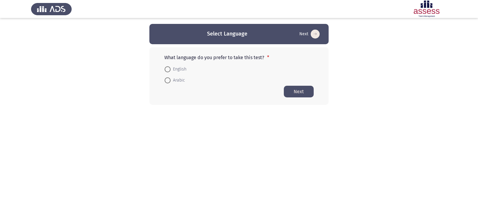
click at [167, 68] on span at bounding box center [168, 69] width 6 height 6
click at [167, 68] on input "English" at bounding box center [168, 69] width 6 height 6
radio input "true"
click at [295, 87] on button "Next" at bounding box center [299, 91] width 30 height 12
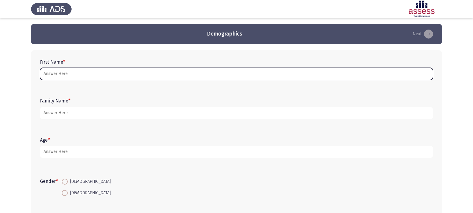
click at [115, 75] on input "First Name *" at bounding box center [236, 74] width 393 height 12
type input "T"
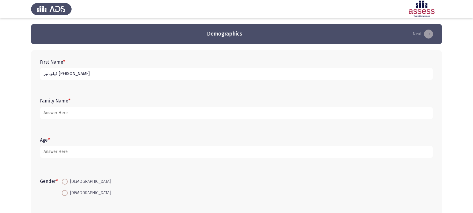
type input "فيلوباتير [PERSON_NAME]"
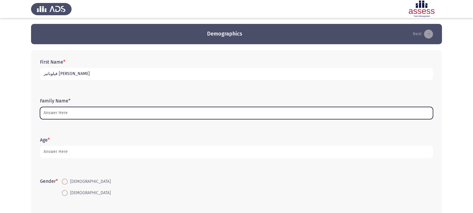
click at [54, 114] on input "Family Name *" at bounding box center [236, 113] width 393 height 12
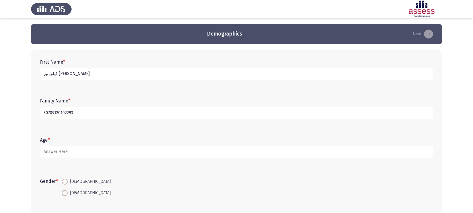
type input "30709120102293"
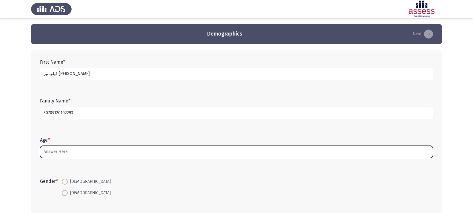
click at [55, 149] on input "Age *" at bounding box center [236, 152] width 393 height 12
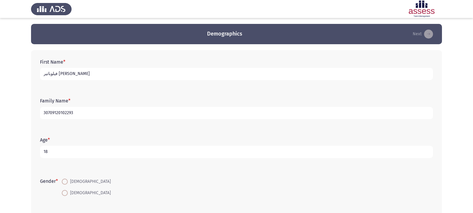
type input "18"
click at [68, 175] on div "Gender * [DEMOGRAPHIC_DATA] [DEMOGRAPHIC_DATA]" at bounding box center [236, 187] width 399 height 28
click at [64, 184] on span at bounding box center [65, 182] width 6 height 6
click at [64, 184] on input "[DEMOGRAPHIC_DATA]" at bounding box center [65, 182] width 6 height 6
radio input "true"
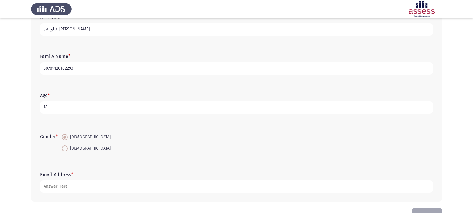
scroll to position [60, 0]
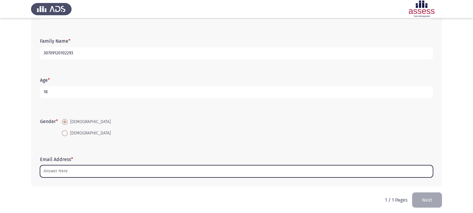
click at [63, 171] on input "Email Address *" at bounding box center [236, 171] width 393 height 12
type input "ب"
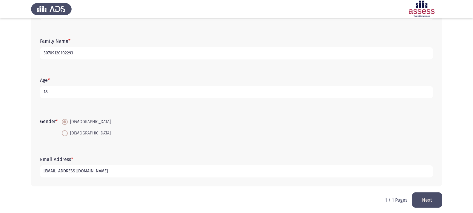
type input "[EMAIL_ADDRESS][DOMAIN_NAME]"
click at [422, 198] on button "Next" at bounding box center [428, 199] width 30 height 15
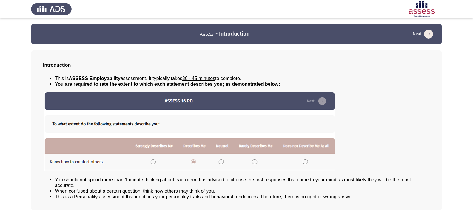
scroll to position [24, 0]
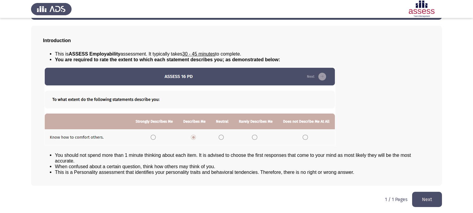
click at [425, 195] on button "Next" at bounding box center [428, 199] width 30 height 15
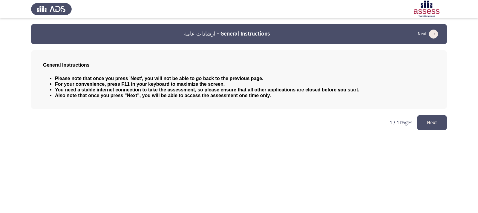
click at [425, 120] on button "Next" at bounding box center [432, 122] width 30 height 15
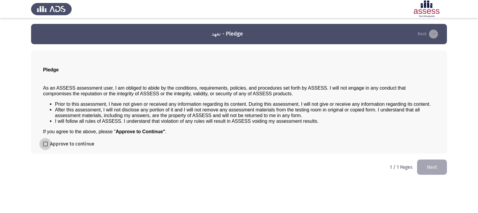
click at [47, 142] on span at bounding box center [45, 144] width 5 height 5
click at [45, 146] on input "Approve to continue" at bounding box center [45, 146] width 0 height 0
checkbox input "true"
click at [430, 170] on button "Next" at bounding box center [432, 167] width 30 height 15
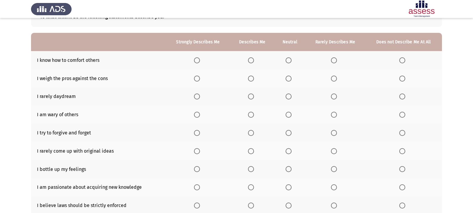
scroll to position [30, 0]
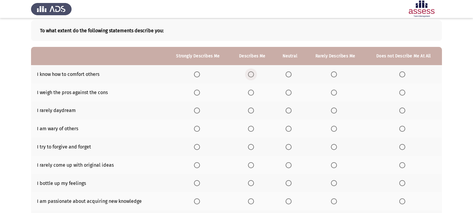
click at [252, 73] on span "Select an option" at bounding box center [251, 74] width 6 height 6
click at [252, 73] on input "Select an option" at bounding box center [251, 74] width 6 height 6
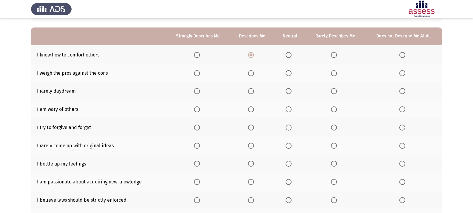
scroll to position [60, 0]
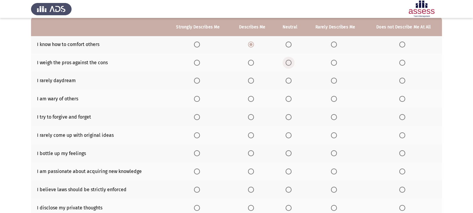
click at [287, 62] on span "Select an option" at bounding box center [289, 63] width 6 height 6
click at [287, 62] on input "Select an option" at bounding box center [289, 63] width 6 height 6
click at [196, 80] on span "Select an option" at bounding box center [197, 81] width 6 height 6
click at [196, 80] on input "Select an option" at bounding box center [197, 81] width 6 height 6
click at [401, 100] on span "Select an option" at bounding box center [403, 99] width 6 height 6
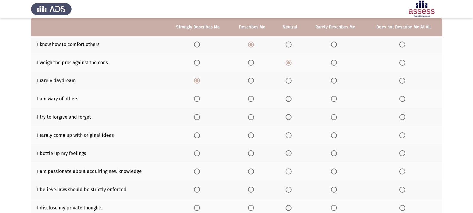
click at [401, 100] on input "Select an option" at bounding box center [403, 99] width 6 height 6
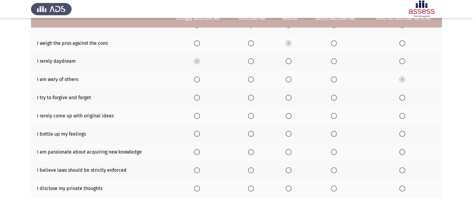
scroll to position [90, 0]
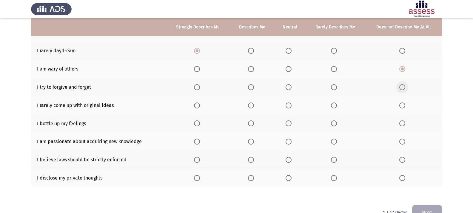
click at [402, 88] on span "Select an option" at bounding box center [403, 87] width 6 height 6
click at [402, 88] on input "Select an option" at bounding box center [403, 87] width 6 height 6
click at [196, 105] on span "Select an option" at bounding box center [197, 105] width 6 height 6
click at [196, 105] on input "Select an option" at bounding box center [197, 105] width 6 height 6
click at [288, 123] on span "Select an option" at bounding box center [289, 123] width 6 height 6
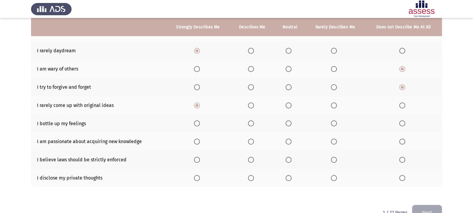
click at [288, 123] on input "Select an option" at bounding box center [289, 123] width 6 height 6
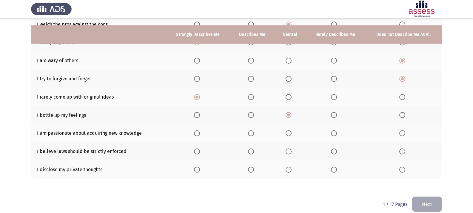
scroll to position [105, 0]
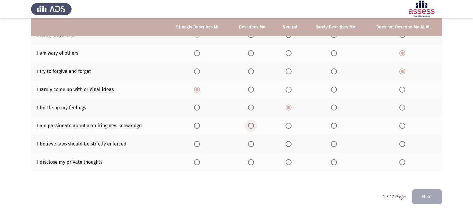
click at [252, 127] on span "Select an option" at bounding box center [251, 126] width 6 height 6
click at [252, 127] on input "Select an option" at bounding box center [251, 126] width 6 height 6
click at [200, 145] on span "Select an option" at bounding box center [197, 144] width 6 height 6
click at [200, 145] on input "Select an option" at bounding box center [197, 144] width 6 height 6
click at [287, 162] on span "Select an option" at bounding box center [289, 162] width 6 height 6
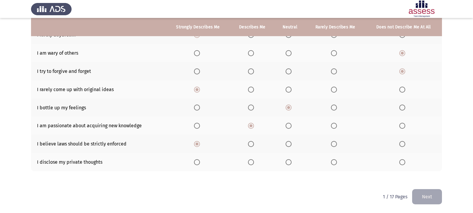
click at [287, 162] on input "Select an option" at bounding box center [289, 162] width 6 height 6
click at [421, 199] on button "Next" at bounding box center [428, 196] width 30 height 15
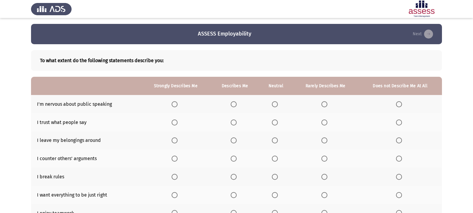
click at [399, 101] on span "Select an option" at bounding box center [399, 104] width 6 height 6
click at [399, 101] on input "Select an option" at bounding box center [399, 104] width 6 height 6
click at [324, 120] on span "Select an option" at bounding box center [325, 122] width 6 height 6
click at [324, 120] on input "Select an option" at bounding box center [325, 122] width 6 height 6
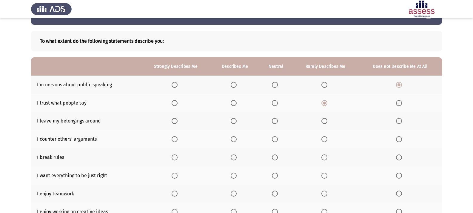
scroll to position [30, 0]
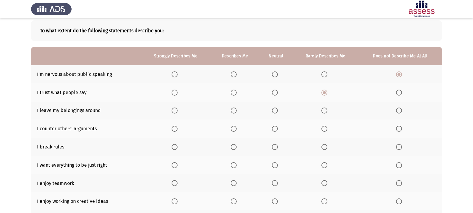
click at [325, 111] on span "Select an option" at bounding box center [325, 111] width 6 height 6
click at [325, 111] on input "Select an option" at bounding box center [325, 111] width 6 height 6
click at [176, 128] on span "Select an option" at bounding box center [175, 129] width 6 height 6
click at [176, 128] on input "Select an option" at bounding box center [175, 129] width 6 height 6
click at [397, 148] on span "Select an option" at bounding box center [399, 147] width 6 height 6
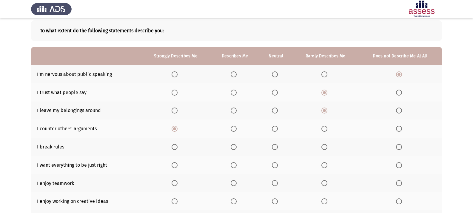
click at [397, 148] on input "Select an option" at bounding box center [399, 147] width 6 height 6
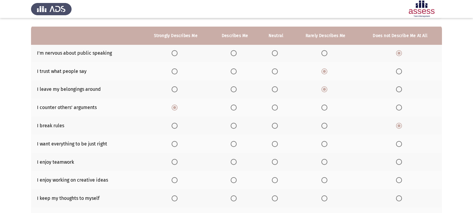
scroll to position [60, 0]
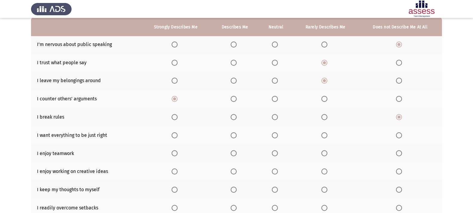
click at [396, 135] on span "Select an option" at bounding box center [399, 135] width 6 height 6
click at [396, 135] on input "Select an option" at bounding box center [399, 135] width 6 height 6
click at [327, 135] on span "Select an option" at bounding box center [325, 135] width 6 height 6
click at [327, 135] on input "Select an option" at bounding box center [325, 135] width 6 height 6
click at [172, 151] on th at bounding box center [176, 153] width 70 height 18
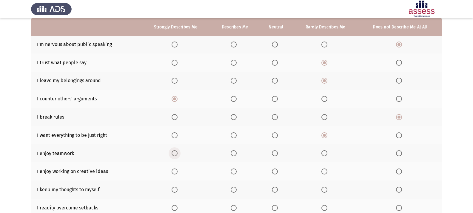
click at [178, 153] on span "Select an option" at bounding box center [175, 153] width 6 height 6
click at [178, 153] on input "Select an option" at bounding box center [175, 153] width 6 height 6
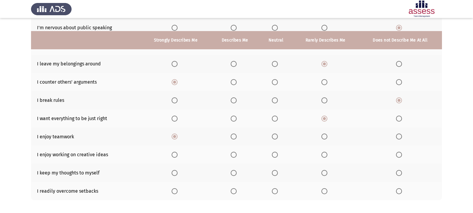
scroll to position [90, 0]
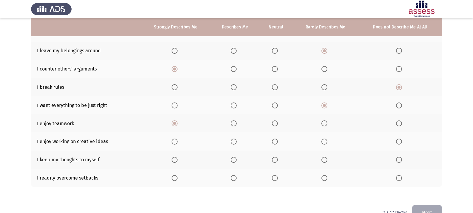
click at [178, 143] on span "Select an option" at bounding box center [175, 142] width 6 height 6
click at [178, 143] on input "Select an option" at bounding box center [175, 142] width 6 height 6
click at [322, 158] on span "Select an option" at bounding box center [325, 160] width 6 height 6
click at [322, 158] on input "Select an option" at bounding box center [325, 160] width 6 height 6
click at [172, 180] on th at bounding box center [176, 178] width 70 height 18
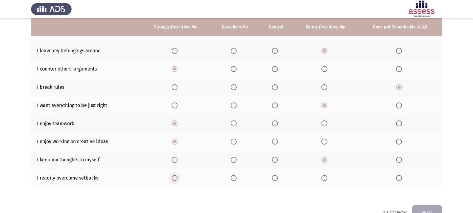
click at [173, 175] on span "Select an option" at bounding box center [175, 178] width 6 height 6
click at [173, 175] on input "Select an option" at bounding box center [175, 178] width 6 height 6
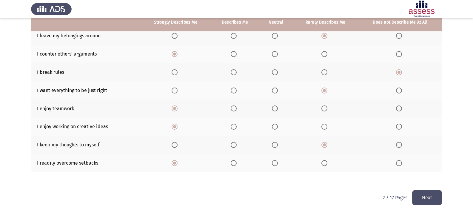
scroll to position [105, 0]
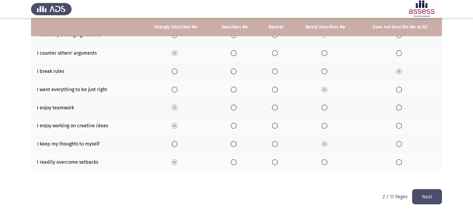
click at [432, 191] on button "Next" at bounding box center [428, 196] width 30 height 15
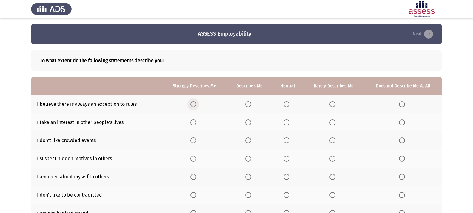
click at [194, 103] on span "Select an option" at bounding box center [194, 104] width 6 height 6
click at [194, 103] on input "Select an option" at bounding box center [194, 104] width 6 height 6
click at [192, 121] on span "Select an option" at bounding box center [194, 122] width 6 height 6
click at [192, 121] on input "Select an option" at bounding box center [194, 122] width 6 height 6
click at [331, 138] on span "Select an option" at bounding box center [333, 140] width 6 height 6
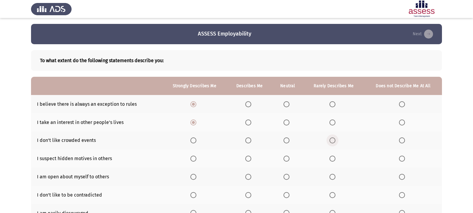
click at [331, 138] on input "Select an option" at bounding box center [333, 140] width 6 height 6
click at [286, 158] on span "Select an option" at bounding box center [287, 159] width 6 height 6
click at [286, 158] on input "Select an option" at bounding box center [287, 159] width 6 height 6
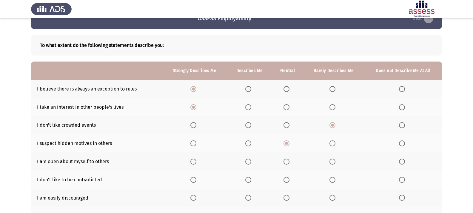
scroll to position [30, 0]
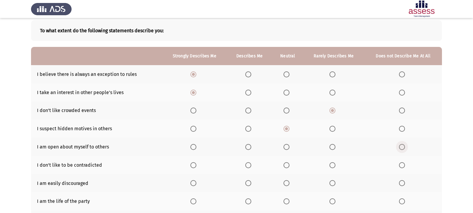
click at [399, 148] on span "Select an option" at bounding box center [402, 147] width 6 height 6
click at [399, 148] on input "Select an option" at bounding box center [402, 147] width 6 height 6
click at [333, 167] on span "Select an option" at bounding box center [333, 165] width 6 height 6
click at [333, 167] on input "Select an option" at bounding box center [333, 165] width 6 height 6
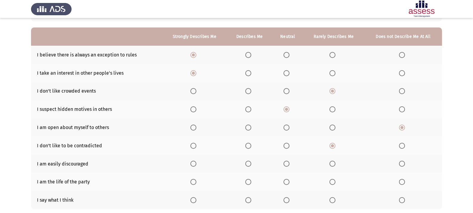
scroll to position [60, 0]
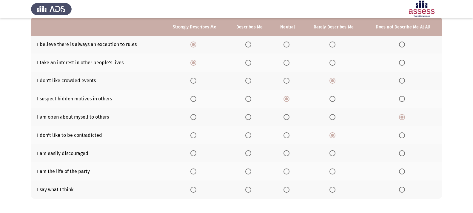
click at [284, 153] on span "Select an option" at bounding box center [287, 153] width 6 height 6
click at [284, 153] on input "Select an option" at bounding box center [287, 153] width 6 height 6
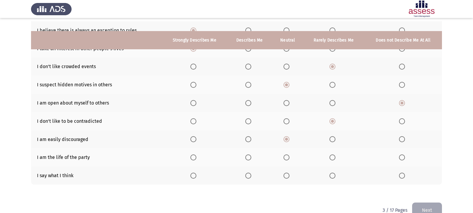
scroll to position [87, 0]
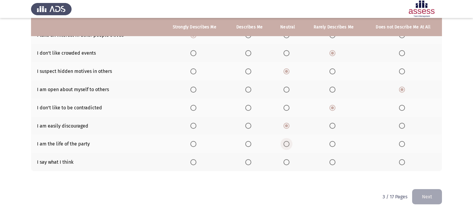
click at [286, 145] on span "Select an option" at bounding box center [287, 144] width 6 height 6
click at [286, 145] on input "Select an option" at bounding box center [287, 144] width 6 height 6
click at [192, 162] on span "Select an option" at bounding box center [194, 162] width 6 height 6
click at [192, 162] on input "Select an option" at bounding box center [194, 162] width 6 height 6
click at [430, 201] on button "Next" at bounding box center [428, 196] width 30 height 15
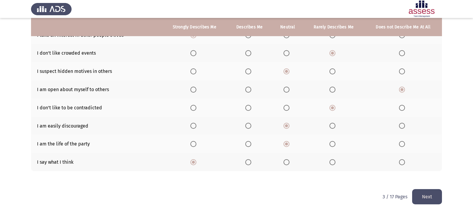
scroll to position [0, 0]
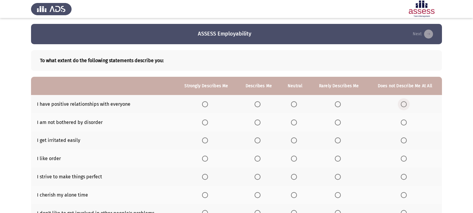
click at [401, 104] on th at bounding box center [405, 104] width 74 height 18
click at [401, 104] on span "Select an option" at bounding box center [404, 104] width 6 height 6
click at [401, 104] on input "Select an option" at bounding box center [404, 104] width 6 height 6
click at [338, 123] on span "Select an option" at bounding box center [338, 122] width 6 height 6
click at [338, 123] on input "Select an option" at bounding box center [338, 122] width 6 height 6
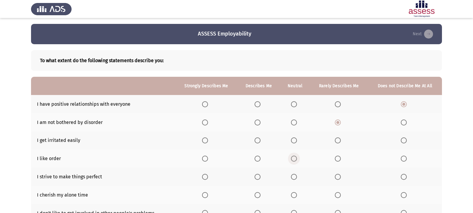
click at [293, 156] on span "Select an option" at bounding box center [294, 159] width 6 height 6
click at [293, 156] on input "Select an option" at bounding box center [294, 159] width 6 height 6
click at [293, 140] on span "Select an option" at bounding box center [294, 140] width 6 height 6
click at [293, 140] on input "Select an option" at bounding box center [294, 140] width 6 height 6
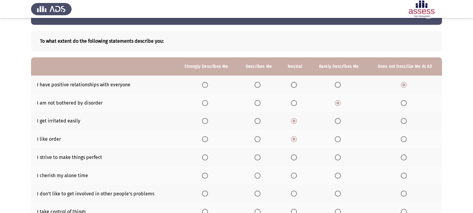
scroll to position [30, 0]
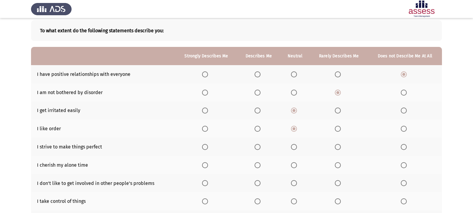
click at [203, 147] on span "Select an option" at bounding box center [205, 147] width 6 height 6
click at [203, 147] on input "Select an option" at bounding box center [205, 147] width 6 height 6
click at [339, 148] on span "Select an option" at bounding box center [338, 147] width 6 height 6
click at [339, 148] on input "Select an option" at bounding box center [338, 147] width 6 height 6
click at [205, 148] on span "Select an option" at bounding box center [205, 147] width 6 height 6
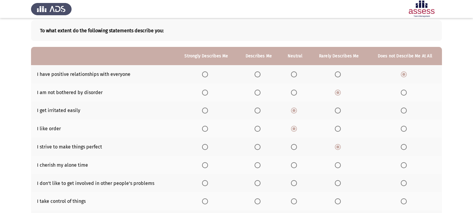
click at [205, 148] on input "Select an option" at bounding box center [205, 147] width 6 height 6
click at [338, 165] on span "Select an option" at bounding box center [338, 165] width 6 height 6
click at [338, 165] on input "Select an option" at bounding box center [338, 165] width 6 height 6
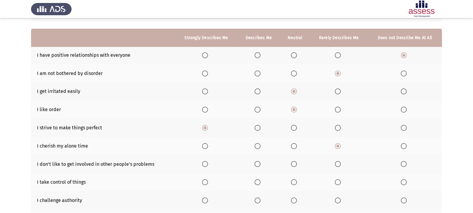
scroll to position [60, 0]
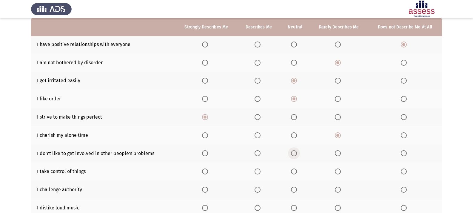
click at [296, 154] on span "Select an option" at bounding box center [294, 153] width 6 height 6
click at [296, 154] on input "Select an option" at bounding box center [294, 153] width 6 height 6
click at [206, 172] on span "Select an option" at bounding box center [205, 171] width 6 height 6
click at [206, 172] on input "Select an option" at bounding box center [205, 171] width 6 height 6
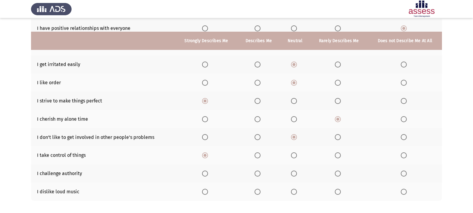
scroll to position [90, 0]
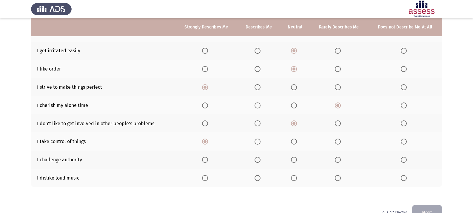
click at [205, 159] on span "Select an option" at bounding box center [205, 160] width 6 height 6
click at [205, 159] on input "Select an option" at bounding box center [205, 160] width 6 height 6
click at [299, 178] on label "Select an option" at bounding box center [295, 178] width 8 height 6
click at [297, 178] on input "Select an option" at bounding box center [294, 178] width 6 height 6
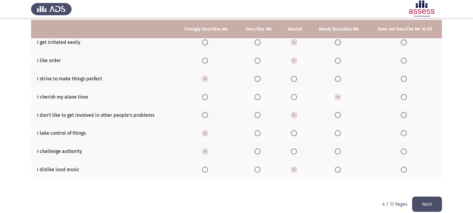
scroll to position [105, 0]
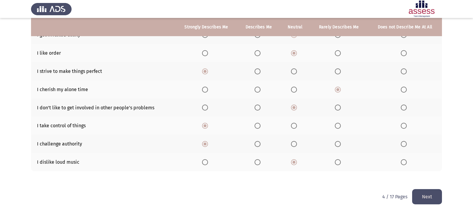
click at [427, 198] on button "Next" at bounding box center [428, 196] width 30 height 15
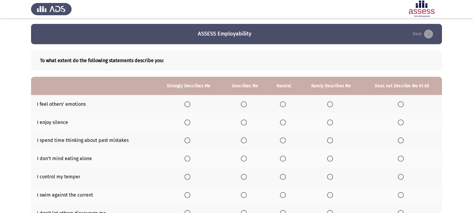
click at [283, 104] on span "Select an option" at bounding box center [283, 104] width 6 height 6
click at [283, 104] on input "Select an option" at bounding box center [283, 104] width 6 height 6
click at [185, 122] on span "Select an option" at bounding box center [188, 122] width 6 height 6
click at [185, 122] on input "Select an option" at bounding box center [188, 122] width 6 height 6
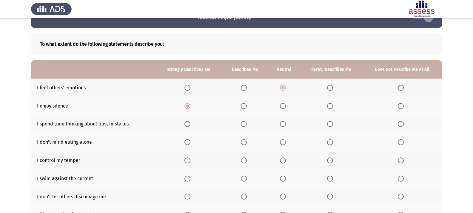
scroll to position [30, 0]
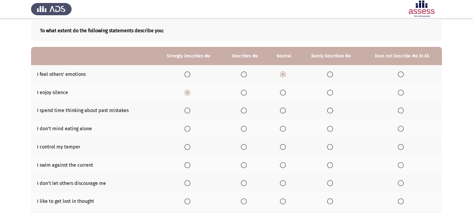
click at [188, 112] on span "Select an option" at bounding box center [188, 111] width 6 height 6
click at [188, 112] on input "Select an option" at bounding box center [188, 111] width 6 height 6
click at [244, 127] on span "Select an option" at bounding box center [244, 129] width 6 height 6
click at [244, 127] on input "Select an option" at bounding box center [244, 129] width 6 height 6
click at [187, 147] on span "Select an option" at bounding box center [188, 147] width 6 height 6
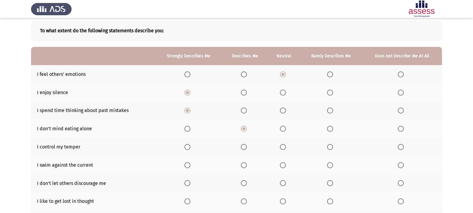
click at [187, 147] on input "Select an option" at bounding box center [188, 147] width 6 height 6
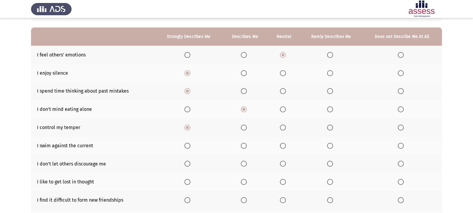
scroll to position [60, 0]
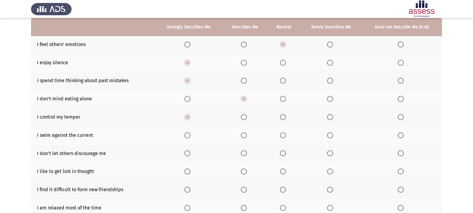
click at [243, 135] on span "Select an option" at bounding box center [244, 135] width 6 height 6
click at [243, 135] on input "Select an option" at bounding box center [244, 135] width 6 height 6
click at [280, 152] on th at bounding box center [284, 153] width 32 height 18
click at [281, 153] on span "Select an option" at bounding box center [283, 153] width 6 height 6
click at [281, 153] on input "Select an option" at bounding box center [283, 153] width 6 height 6
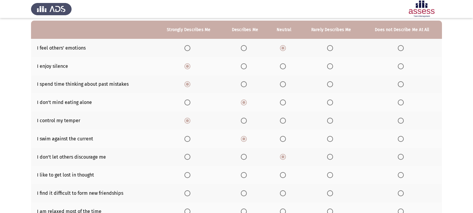
scroll to position [46, 0]
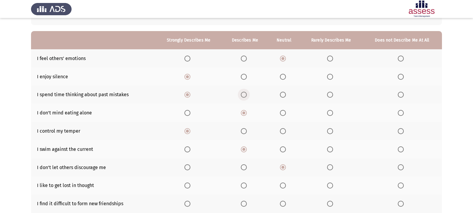
click at [244, 94] on span "Select an option" at bounding box center [244, 95] width 6 height 6
click at [244, 94] on input "Select an option" at bounding box center [244, 95] width 6 height 6
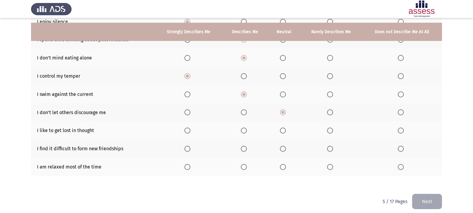
scroll to position [105, 0]
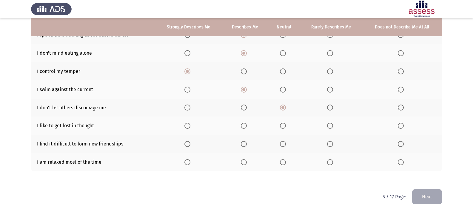
click at [284, 126] on span "Select an option" at bounding box center [283, 126] width 6 height 6
click at [284, 126] on input "Select an option" at bounding box center [283, 126] width 6 height 6
click at [401, 144] on span "Select an option" at bounding box center [401, 144] width 0 height 0
click at [401, 144] on input "Select an option" at bounding box center [401, 144] width 6 height 6
click at [329, 163] on span "Select an option" at bounding box center [330, 162] width 6 height 6
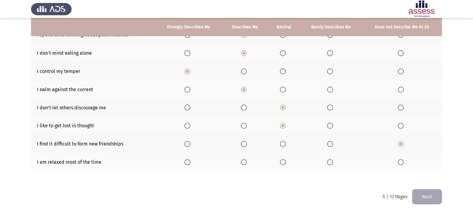
click at [329, 163] on input "Select an option" at bounding box center [330, 162] width 6 height 6
click at [440, 194] on button "Next" at bounding box center [428, 196] width 30 height 15
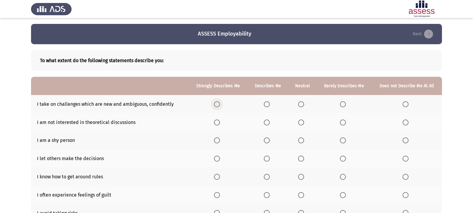
click at [218, 101] on span "Select an option" at bounding box center [217, 104] width 6 height 6
click at [218, 101] on input "Select an option" at bounding box center [217, 104] width 6 height 6
click at [405, 120] on span "Select an option" at bounding box center [406, 122] width 6 height 6
click at [405, 120] on input "Select an option" at bounding box center [406, 122] width 6 height 6
click at [404, 140] on span "Select an option" at bounding box center [406, 140] width 6 height 6
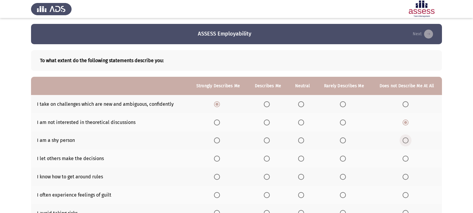
click at [404, 140] on input "Select an option" at bounding box center [406, 140] width 6 height 6
click at [343, 140] on span "Select an option" at bounding box center [343, 140] width 6 height 6
click at [343, 140] on input "Select an option" at bounding box center [343, 140] width 6 height 6
click at [346, 159] on span "Select an option" at bounding box center [343, 159] width 6 height 6
click at [346, 159] on input "Select an option" at bounding box center [343, 159] width 6 height 6
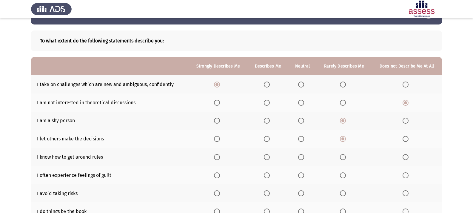
scroll to position [30, 0]
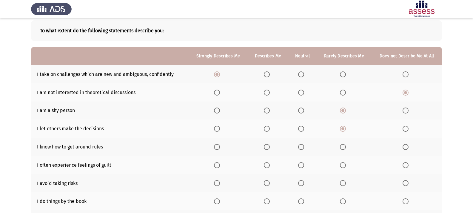
click at [271, 147] on label "Select an option" at bounding box center [268, 147] width 8 height 6
click at [270, 147] on input "Select an option" at bounding box center [267, 147] width 6 height 6
click at [269, 168] on th at bounding box center [268, 165] width 41 height 18
click at [218, 165] on span "Select an option" at bounding box center [217, 165] width 6 height 6
click at [218, 165] on input "Select an option" at bounding box center [217, 165] width 6 height 6
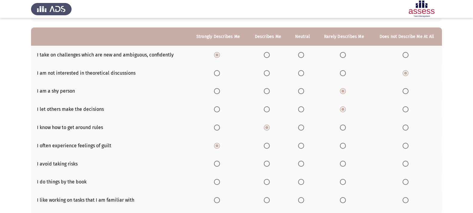
scroll to position [60, 0]
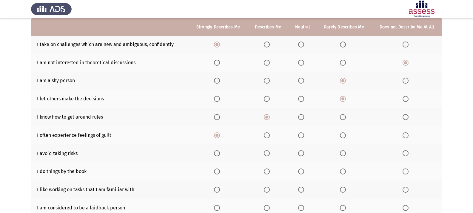
click at [218, 152] on span "Select an option" at bounding box center [217, 153] width 6 height 6
click at [218, 152] on input "Select an option" at bounding box center [217, 153] width 6 height 6
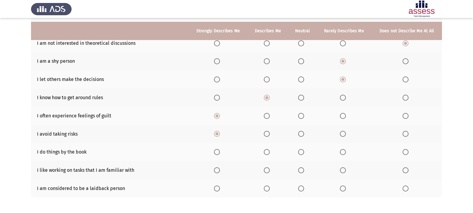
scroll to position [90, 0]
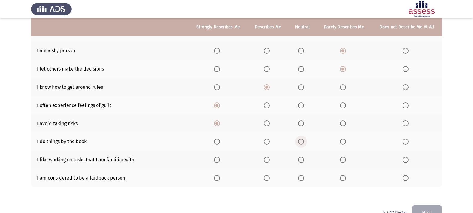
click at [304, 140] on span "Select an option" at bounding box center [301, 142] width 6 height 6
click at [304, 140] on input "Select an option" at bounding box center [301, 142] width 6 height 6
click at [220, 161] on span "Select an option" at bounding box center [217, 160] width 6 height 6
click at [220, 161] on input "Select an option" at bounding box center [217, 160] width 6 height 6
click at [350, 177] on th at bounding box center [344, 178] width 55 height 18
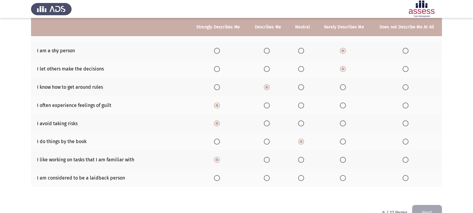
click at [341, 177] on span "Select an option" at bounding box center [343, 178] width 6 height 6
click at [341, 177] on input "Select an option" at bounding box center [343, 178] width 6 height 6
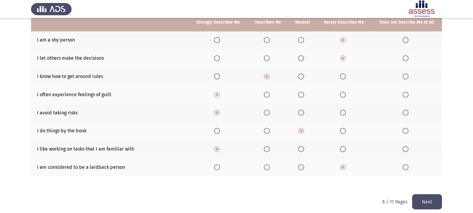
scroll to position [105, 0]
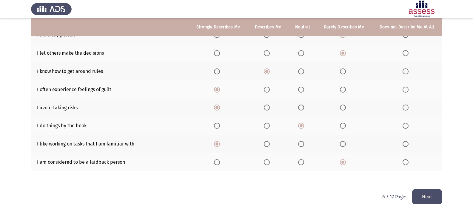
click at [418, 189] on button "Next" at bounding box center [428, 196] width 30 height 15
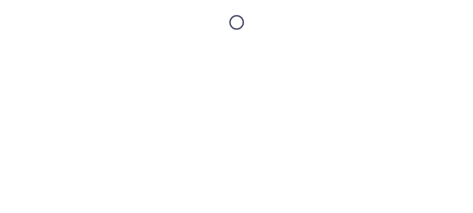
scroll to position [0, 0]
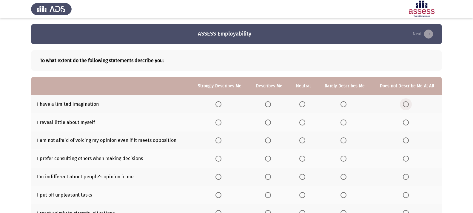
click at [408, 102] on span "Select an option" at bounding box center [406, 104] width 6 height 6
click at [408, 102] on input "Select an option" at bounding box center [406, 104] width 6 height 6
click at [345, 122] on span "Select an option" at bounding box center [344, 122] width 6 height 6
click at [345, 122] on input "Select an option" at bounding box center [344, 122] width 6 height 6
click at [221, 142] on span "Select an option" at bounding box center [219, 140] width 6 height 6
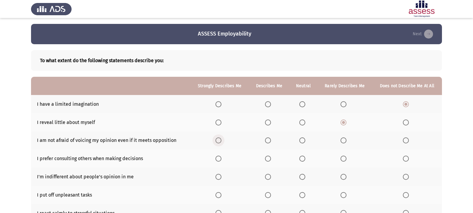
click at [221, 142] on input "Select an option" at bounding box center [219, 140] width 6 height 6
click at [301, 160] on span "Select an option" at bounding box center [303, 159] width 6 height 6
click at [301, 160] on input "Select an option" at bounding box center [303, 159] width 6 height 6
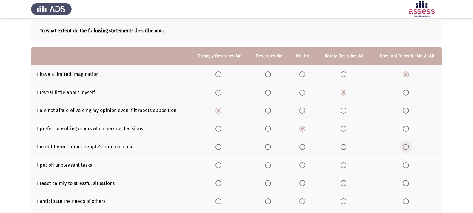
click at [404, 148] on span "Select an option" at bounding box center [406, 147] width 6 height 6
click at [404, 148] on input "Select an option" at bounding box center [406, 147] width 6 height 6
click at [301, 163] on span "Select an option" at bounding box center [303, 165] width 6 height 6
click at [301, 163] on input "Select an option" at bounding box center [303, 165] width 6 height 6
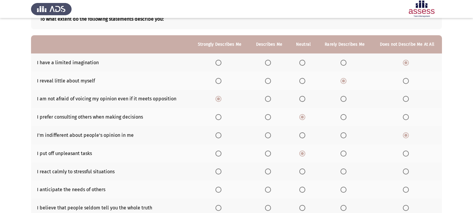
scroll to position [60, 0]
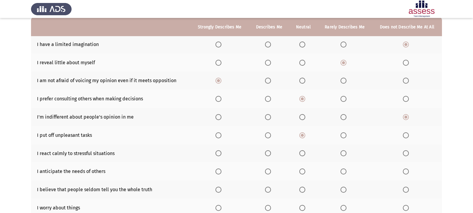
click at [305, 154] on span "Select an option" at bounding box center [303, 153] width 6 height 6
click at [305, 154] on input "Select an option" at bounding box center [303, 153] width 6 height 6
click at [341, 155] on th at bounding box center [345, 153] width 55 height 18
click at [345, 153] on span "Select an option" at bounding box center [344, 153] width 6 height 6
click at [345, 153] on input "Select an option" at bounding box center [344, 153] width 6 height 6
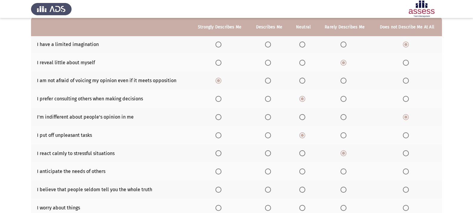
click at [303, 172] on span "Select an option" at bounding box center [303, 171] width 6 height 6
click at [303, 172] on input "Select an option" at bounding box center [303, 171] width 6 height 6
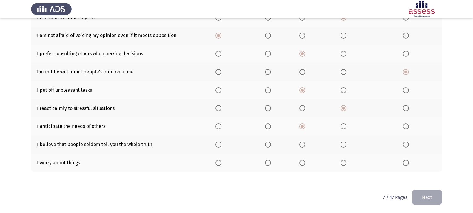
scroll to position [105, 0]
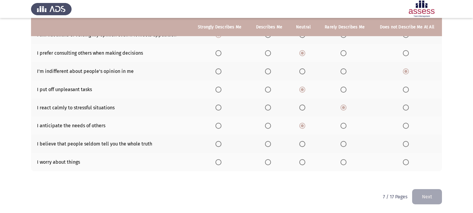
click at [344, 142] on span "Select an option" at bounding box center [344, 144] width 6 height 6
click at [344, 142] on input "Select an option" at bounding box center [344, 144] width 6 height 6
click at [406, 162] on span "Select an option" at bounding box center [406, 162] width 6 height 6
click at [406, 162] on input "Select an option" at bounding box center [406, 162] width 6 height 6
click at [431, 195] on button "Next" at bounding box center [428, 196] width 30 height 15
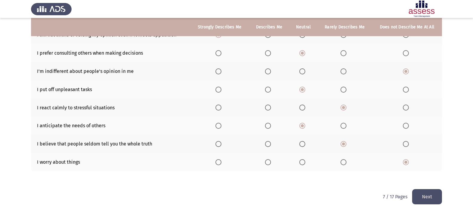
scroll to position [0, 0]
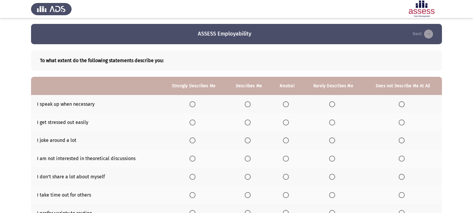
click at [403, 104] on span "Select an option" at bounding box center [402, 104] width 6 height 6
click at [403, 104] on input "Select an option" at bounding box center [402, 104] width 6 height 6
click at [403, 124] on span "Select an option" at bounding box center [402, 122] width 6 height 6
click at [403, 124] on input "Select an option" at bounding box center [402, 122] width 6 height 6
click at [404, 140] on span "Select an option" at bounding box center [402, 140] width 6 height 6
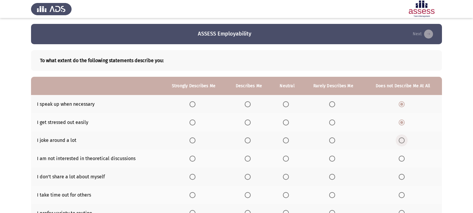
click at [404, 140] on input "Select an option" at bounding box center [402, 140] width 6 height 6
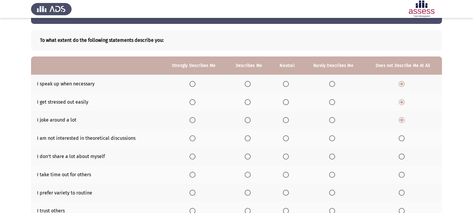
scroll to position [30, 0]
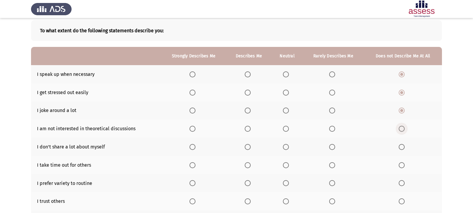
click at [403, 128] on span "Select an option" at bounding box center [402, 129] width 6 height 6
click at [403, 128] on input "Select an option" at bounding box center [402, 129] width 6 height 6
click at [285, 145] on span "Select an option" at bounding box center [286, 147] width 6 height 6
click at [285, 145] on input "Select an option" at bounding box center [286, 147] width 6 height 6
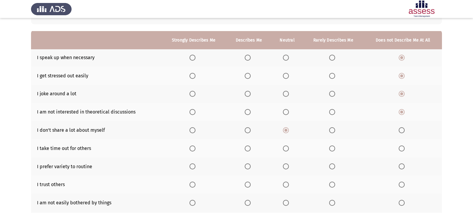
scroll to position [60, 0]
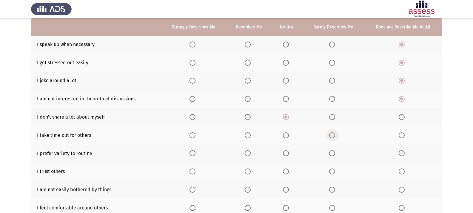
click at [332, 136] on span "Select an option" at bounding box center [333, 135] width 6 height 6
click at [332, 136] on input "Select an option" at bounding box center [333, 135] width 6 height 6
click at [401, 135] on span "Select an option" at bounding box center [402, 135] width 6 height 6
click at [401, 135] on input "Select an option" at bounding box center [402, 135] width 6 height 6
click at [249, 151] on span "Select an option" at bounding box center [248, 153] width 6 height 6
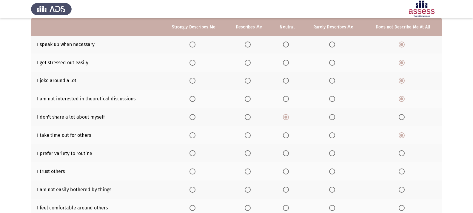
click at [249, 151] on input "Select an option" at bounding box center [248, 153] width 6 height 6
click at [333, 172] on span "Select an option" at bounding box center [333, 171] width 6 height 6
click at [333, 172] on input "Select an option" at bounding box center [333, 171] width 6 height 6
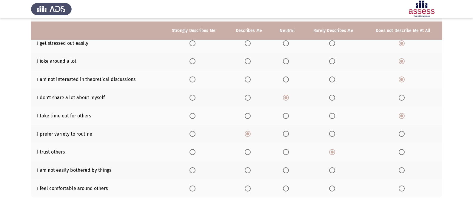
scroll to position [90, 0]
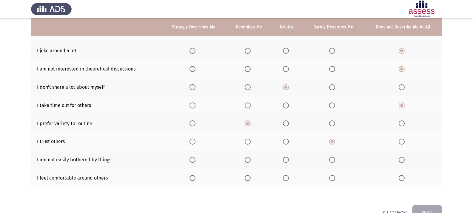
click at [286, 160] on span "Select an option" at bounding box center [286, 160] width 0 height 0
click at [286, 160] on input "Select an option" at bounding box center [286, 160] width 6 height 6
click at [330, 177] on span "Select an option" at bounding box center [333, 178] width 6 height 6
click at [330, 177] on input "Select an option" at bounding box center [333, 178] width 6 height 6
click at [427, 206] on button "Next" at bounding box center [428, 212] width 30 height 15
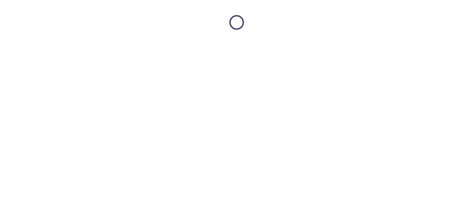
scroll to position [0, 0]
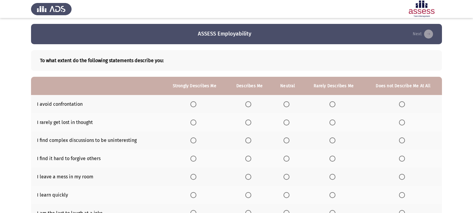
click at [401, 123] on span "Select an option" at bounding box center [402, 122] width 6 height 6
click at [401, 123] on input "Select an option" at bounding box center [402, 122] width 6 height 6
click at [289, 104] on span "Select an option" at bounding box center [287, 104] width 6 height 6
click at [289, 104] on input "Select an option" at bounding box center [287, 104] width 6 height 6
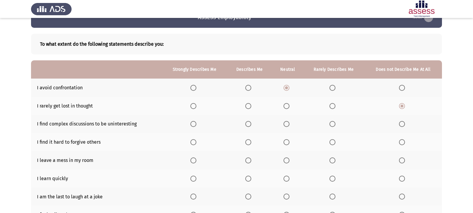
scroll to position [30, 0]
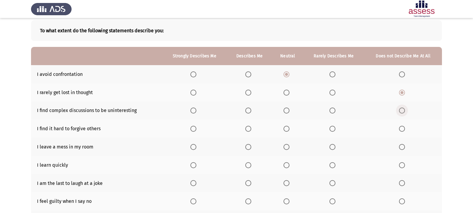
click at [404, 110] on span "Select an option" at bounding box center [402, 111] width 6 height 6
click at [404, 110] on input "Select an option" at bounding box center [402, 111] width 6 height 6
click at [402, 130] on span "Select an option" at bounding box center [402, 129] width 6 height 6
click at [402, 130] on input "Select an option" at bounding box center [402, 129] width 6 height 6
click at [402, 147] on span "Select an option" at bounding box center [402, 147] width 6 height 6
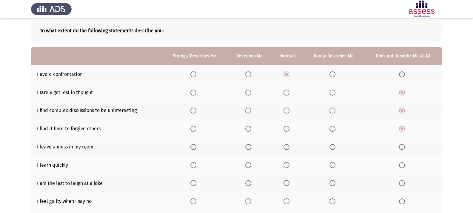
click at [402, 147] on input "Select an option" at bounding box center [402, 147] width 6 height 6
click at [192, 164] on span "Select an option" at bounding box center [194, 165] width 6 height 6
click at [192, 164] on input "Select an option" at bounding box center [194, 165] width 6 height 6
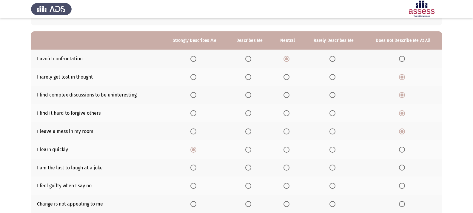
scroll to position [60, 0]
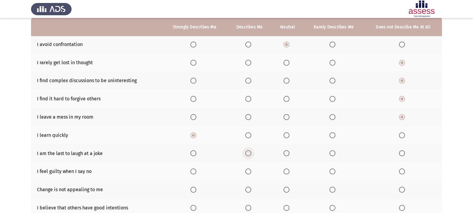
click at [250, 153] on span "Select an option" at bounding box center [249, 153] width 6 height 6
click at [250, 153] on input "Select an option" at bounding box center [249, 153] width 6 height 6
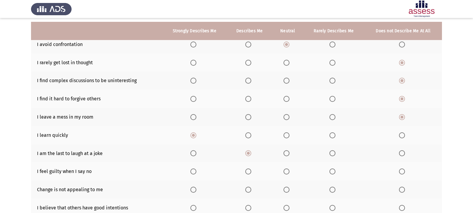
scroll to position [90, 0]
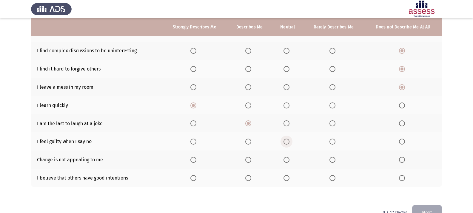
click at [287, 140] on span "Select an option" at bounding box center [287, 142] width 6 height 6
click at [287, 140] on input "Select an option" at bounding box center [287, 142] width 6 height 6
click at [404, 157] on span "Select an option" at bounding box center [402, 160] width 6 height 6
click at [404, 157] on input "Select an option" at bounding box center [402, 160] width 6 height 6
click at [249, 179] on span "Select an option" at bounding box center [249, 178] width 6 height 6
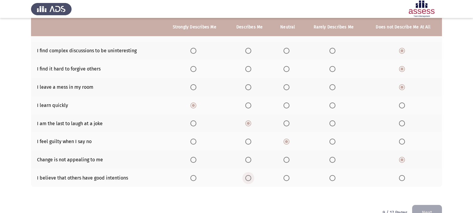
click at [249, 179] on input "Select an option" at bounding box center [249, 178] width 6 height 6
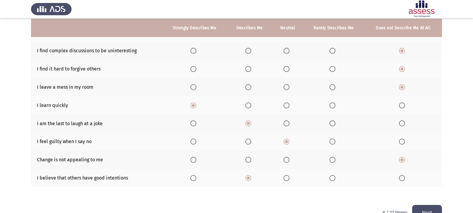
scroll to position [105, 0]
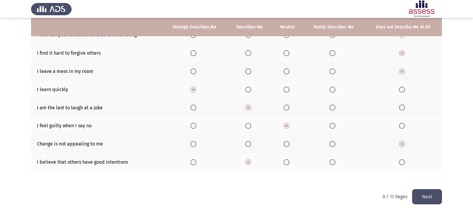
drag, startPoint x: 428, startPoint y: 191, endPoint x: 426, endPoint y: 193, distance: 3.2
click at [428, 191] on button "Next" at bounding box center [428, 196] width 30 height 15
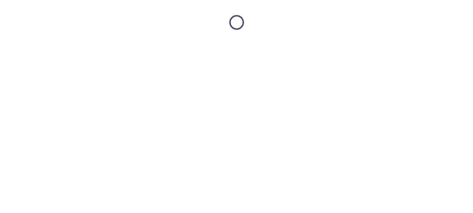
scroll to position [0, 0]
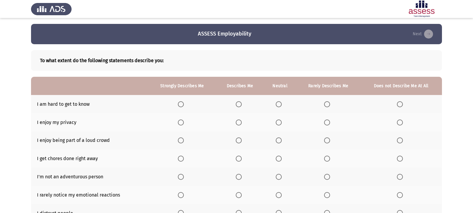
click at [403, 105] on span "Select an option" at bounding box center [400, 104] width 6 height 6
click at [403, 105] on input "Select an option" at bounding box center [400, 104] width 6 height 6
click at [398, 121] on span "Select an option" at bounding box center [400, 122] width 6 height 6
click at [398, 121] on input "Select an option" at bounding box center [400, 122] width 6 height 6
click at [325, 143] on span "Select an option" at bounding box center [327, 140] width 6 height 6
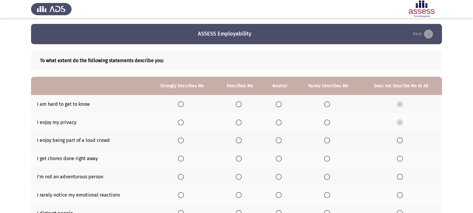
click at [325, 143] on input "Select an option" at bounding box center [327, 140] width 6 height 6
click at [180, 159] on span "Select an option" at bounding box center [181, 159] width 6 height 6
click at [180, 159] on input "Select an option" at bounding box center [181, 159] width 6 height 6
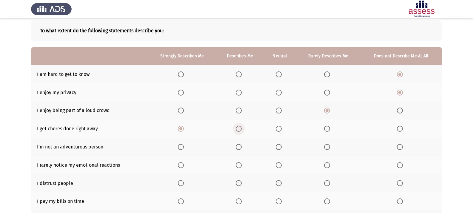
click at [238, 130] on span "Select an option" at bounding box center [239, 129] width 6 height 6
click at [238, 130] on input "Select an option" at bounding box center [239, 129] width 6 height 6
click at [327, 145] on span "Select an option" at bounding box center [327, 147] width 6 height 6
click at [327, 145] on input "Select an option" at bounding box center [327, 147] width 6 height 6
click at [279, 167] on span "Select an option" at bounding box center [279, 165] width 6 height 6
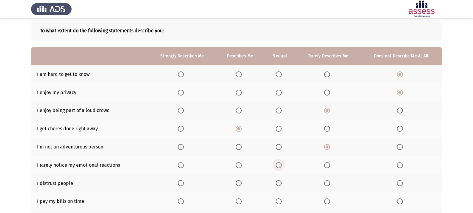
click at [279, 167] on input "Select an option" at bounding box center [279, 165] width 6 height 6
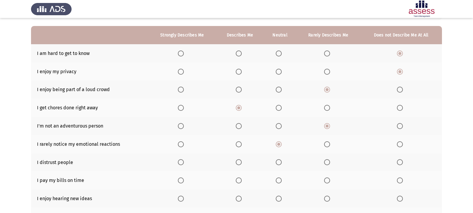
scroll to position [60, 0]
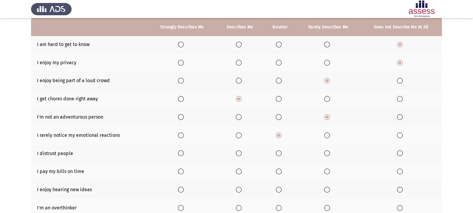
click at [273, 154] on th at bounding box center [280, 153] width 33 height 18
click at [278, 153] on span "Select an option" at bounding box center [279, 153] width 6 height 6
click at [278, 153] on input "Select an option" at bounding box center [279, 153] width 6 height 6
click at [279, 173] on span "Select an option" at bounding box center [279, 171] width 6 height 6
click at [279, 173] on input "Select an option" at bounding box center [279, 171] width 6 height 6
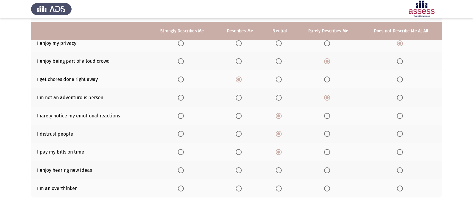
scroll to position [90, 0]
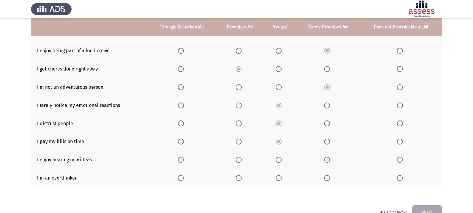
click at [184, 161] on span "Select an option" at bounding box center [181, 160] width 6 height 6
click at [184, 161] on input "Select an option" at bounding box center [181, 160] width 6 height 6
drag, startPoint x: 277, startPoint y: 182, endPoint x: 279, endPoint y: 179, distance: 4.2
click at [279, 179] on th at bounding box center [280, 178] width 33 height 18
click at [279, 179] on span "Select an option" at bounding box center [279, 178] width 6 height 6
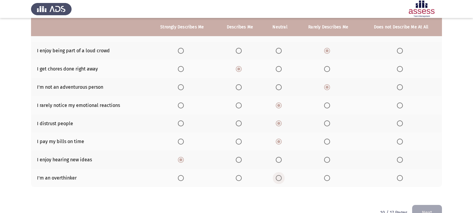
click at [279, 179] on input "Select an option" at bounding box center [279, 178] width 6 height 6
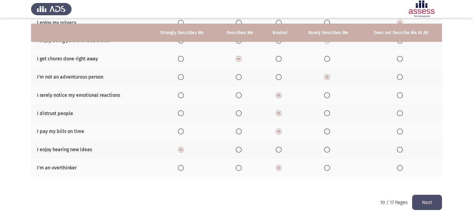
scroll to position [105, 0]
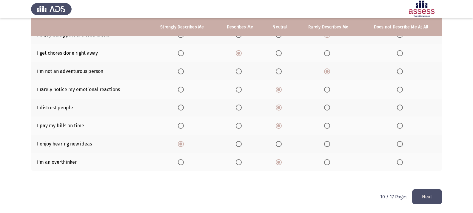
click at [423, 196] on button "Next" at bounding box center [428, 196] width 30 height 15
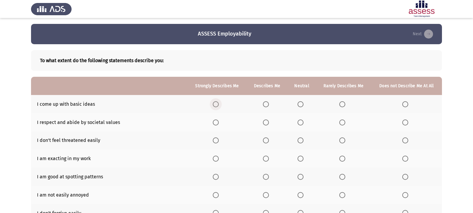
click at [218, 102] on span "Select an option" at bounding box center [216, 104] width 6 height 6
click at [218, 102] on input "Select an option" at bounding box center [216, 104] width 6 height 6
click at [219, 119] on span "Select an option" at bounding box center [216, 122] width 6 height 6
click at [219, 119] on input "Select an option" at bounding box center [216, 122] width 6 height 6
click at [302, 141] on span "Select an option" at bounding box center [301, 140] width 6 height 6
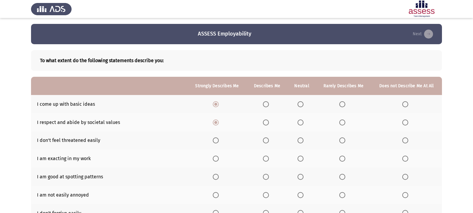
click at [302, 141] on input "Select an option" at bounding box center [301, 140] width 6 height 6
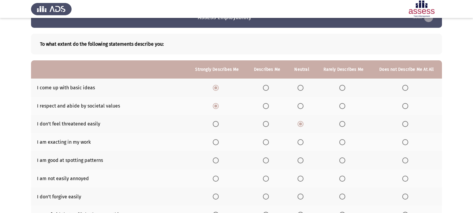
scroll to position [30, 0]
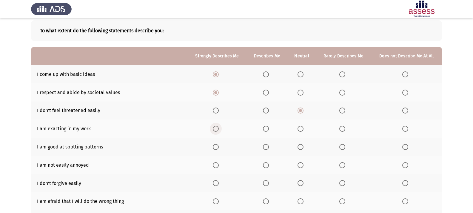
click at [214, 131] on span "Select an option" at bounding box center [216, 129] width 6 height 6
click at [214, 131] on input "Select an option" at bounding box center [216, 129] width 6 height 6
click at [298, 148] on th at bounding box center [302, 147] width 28 height 18
click at [299, 148] on span "Select an option" at bounding box center [301, 147] width 6 height 6
click at [299, 148] on input "Select an option" at bounding box center [301, 147] width 6 height 6
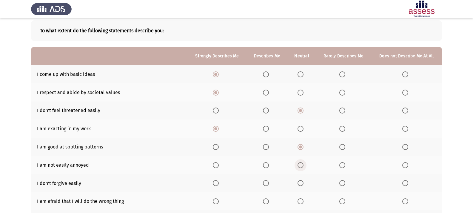
click at [302, 166] on span "Select an option" at bounding box center [301, 165] width 6 height 6
click at [302, 166] on input "Select an option" at bounding box center [301, 165] width 6 height 6
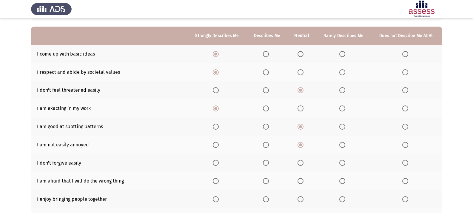
scroll to position [60, 0]
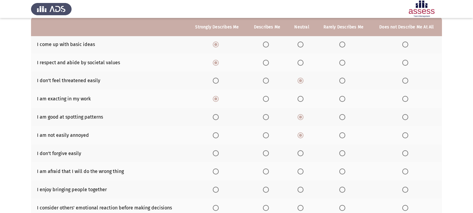
click at [215, 155] on span "Select an option" at bounding box center [216, 153] width 6 height 6
click at [215, 155] on input "Select an option" at bounding box center [216, 153] width 6 height 6
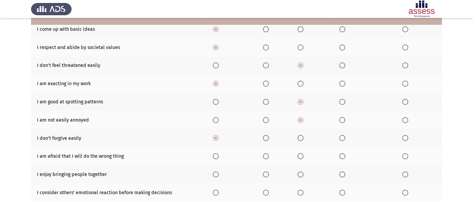
scroll to position [90, 0]
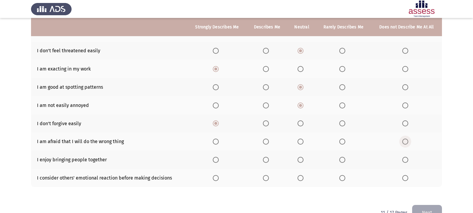
click at [407, 141] on span "Select an option" at bounding box center [406, 142] width 6 height 6
click at [407, 141] on input "Select an option" at bounding box center [406, 142] width 6 height 6
click at [303, 159] on span "Select an option" at bounding box center [301, 160] width 6 height 6
click at [303, 159] on input "Select an option" at bounding box center [301, 160] width 6 height 6
click at [300, 179] on span "Select an option" at bounding box center [301, 178] width 6 height 6
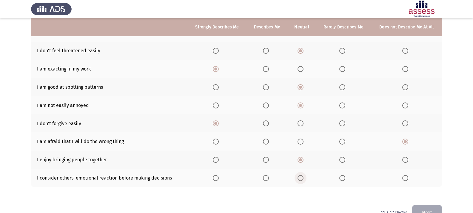
click at [300, 179] on input "Select an option" at bounding box center [301, 178] width 6 height 6
click at [344, 178] on span "Select an option" at bounding box center [343, 178] width 6 height 6
click at [344, 178] on input "Select an option" at bounding box center [343, 178] width 6 height 6
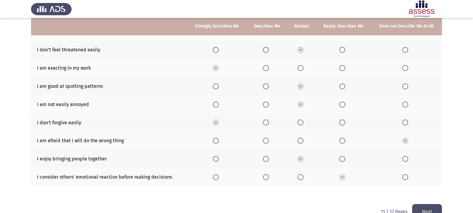
scroll to position [105, 0]
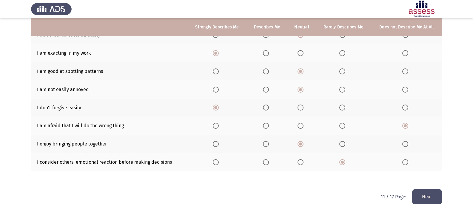
click at [437, 196] on button "Next" at bounding box center [428, 196] width 30 height 15
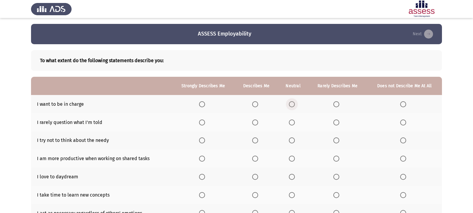
click at [291, 102] on span "Select an option" at bounding box center [292, 104] width 6 height 6
click at [291, 102] on input "Select an option" at bounding box center [292, 104] width 6 height 6
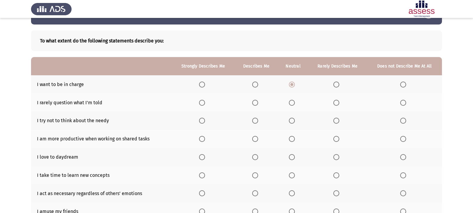
scroll to position [30, 0]
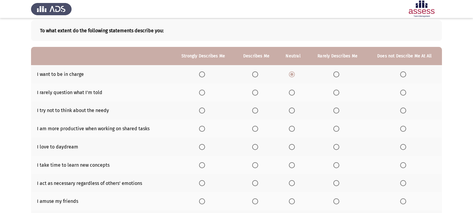
click at [291, 92] on th at bounding box center [293, 92] width 30 height 18
click at [292, 92] on span "Select an option" at bounding box center [292, 93] width 6 height 6
click at [292, 92] on input "Select an option" at bounding box center [292, 93] width 6 height 6
click at [337, 109] on span "Select an option" at bounding box center [337, 111] width 6 height 6
click at [337, 109] on input "Select an option" at bounding box center [337, 111] width 6 height 6
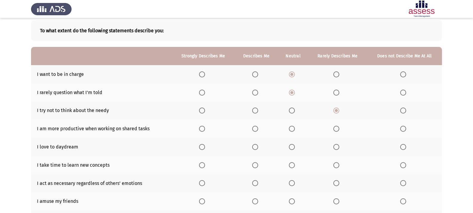
click at [255, 129] on span "Select an option" at bounding box center [255, 129] width 0 height 0
click at [257, 128] on input "Select an option" at bounding box center [255, 129] width 6 height 6
click at [200, 147] on th at bounding box center [203, 147] width 63 height 18
click at [205, 147] on span "Select an option" at bounding box center [202, 147] width 6 height 6
click at [205, 147] on input "Select an option" at bounding box center [202, 147] width 6 height 6
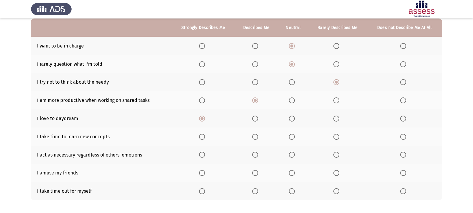
scroll to position [60, 0]
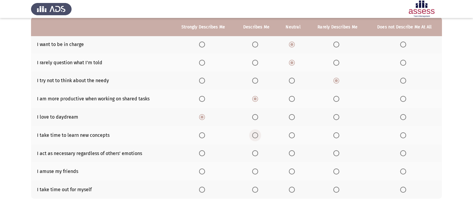
click at [258, 134] on span "Select an option" at bounding box center [255, 135] width 6 height 6
click at [258, 134] on input "Select an option" at bounding box center [255, 135] width 6 height 6
click at [404, 152] on span "Select an option" at bounding box center [404, 153] width 6 height 6
click at [404, 152] on input "Select an option" at bounding box center [404, 153] width 6 height 6
drag, startPoint x: 287, startPoint y: 170, endPoint x: 291, endPoint y: 172, distance: 4.0
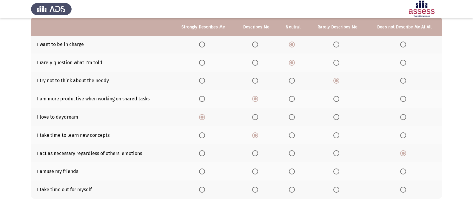
click at [290, 171] on th at bounding box center [293, 171] width 30 height 18
click at [291, 172] on span "Select an option" at bounding box center [292, 171] width 6 height 6
click at [291, 172] on input "Select an option" at bounding box center [292, 171] width 6 height 6
click at [327, 168] on th at bounding box center [338, 171] width 59 height 18
click at [336, 174] on span "Select an option" at bounding box center [337, 171] width 6 height 6
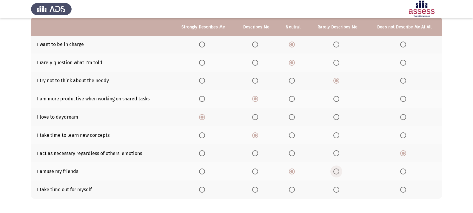
click at [336, 174] on input "Select an option" at bounding box center [337, 171] width 6 height 6
click at [290, 170] on span "Select an option" at bounding box center [292, 171] width 6 height 6
click at [290, 170] on input "Select an option" at bounding box center [292, 171] width 6 height 6
click at [292, 191] on span "Select an option" at bounding box center [292, 190] width 6 height 6
click at [292, 191] on input "Select an option" at bounding box center [292, 190] width 6 height 6
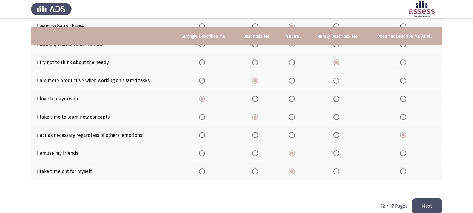
scroll to position [87, 0]
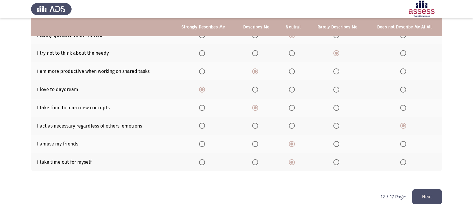
click at [421, 196] on button "Next" at bounding box center [428, 196] width 30 height 15
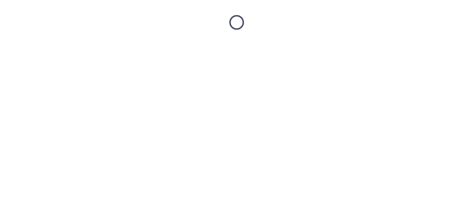
scroll to position [0, 0]
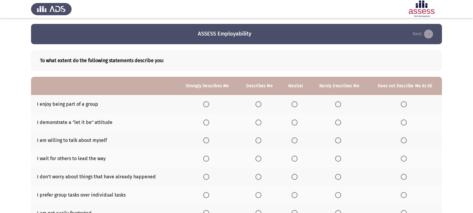
drag, startPoint x: 208, startPoint y: 101, endPoint x: 208, endPoint y: 105, distance: 4.2
click at [208, 104] on th at bounding box center [208, 104] width 62 height 18
click at [208, 105] on span "Select an option" at bounding box center [206, 104] width 6 height 6
click at [208, 105] on input "Select an option" at bounding box center [206, 104] width 6 height 6
click at [295, 122] on span "Select an option" at bounding box center [295, 122] width 6 height 6
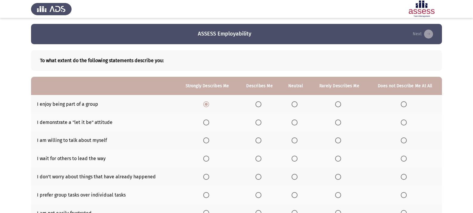
click at [295, 122] on input "Select an option" at bounding box center [295, 122] width 6 height 6
click at [294, 139] on span "Select an option" at bounding box center [295, 140] width 6 height 6
click at [294, 139] on input "Select an option" at bounding box center [295, 140] width 6 height 6
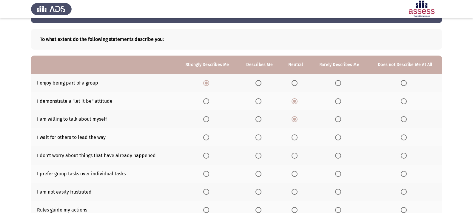
scroll to position [30, 0]
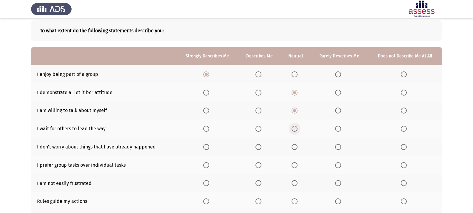
click at [295, 128] on span "Select an option" at bounding box center [295, 129] width 6 height 6
click at [295, 128] on input "Select an option" at bounding box center [295, 129] width 6 height 6
click at [206, 146] on span "Select an option" at bounding box center [206, 147] width 6 height 6
click at [206, 146] on input "Select an option" at bounding box center [206, 147] width 6 height 6
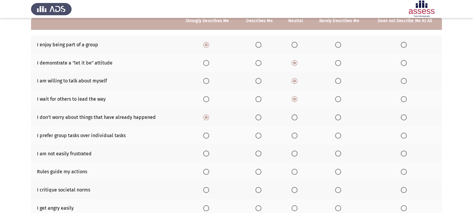
scroll to position [60, 0]
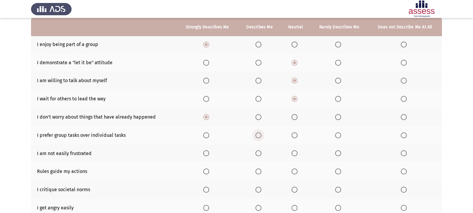
click at [259, 135] on span "Select an option" at bounding box center [259, 135] width 6 height 6
click at [259, 135] on input "Select an option" at bounding box center [259, 135] width 6 height 6
click at [296, 153] on span "Select an option" at bounding box center [295, 153] width 6 height 6
click at [296, 153] on input "Select an option" at bounding box center [295, 153] width 6 height 6
click at [206, 172] on span "Select an option" at bounding box center [206, 171] width 6 height 6
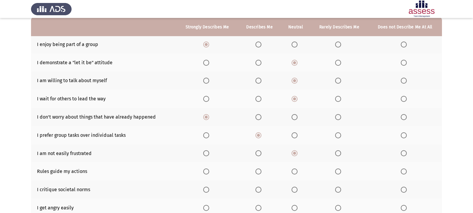
click at [206, 172] on input "Select an option" at bounding box center [206, 171] width 6 height 6
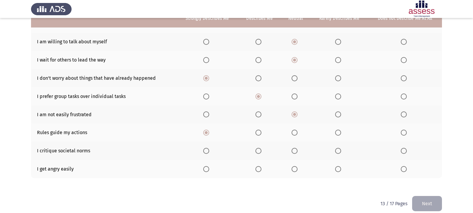
scroll to position [105, 0]
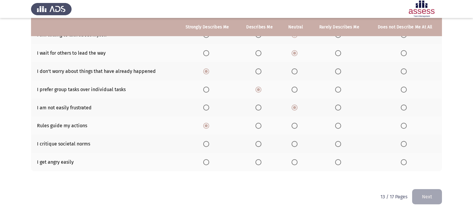
click at [296, 142] on span "Select an option" at bounding box center [295, 144] width 6 height 6
click at [296, 142] on input "Select an option" at bounding box center [295, 144] width 6 height 6
click at [403, 161] on span "Select an option" at bounding box center [404, 162] width 6 height 6
click at [403, 161] on input "Select an option" at bounding box center [404, 162] width 6 height 6
click at [422, 197] on button "Next" at bounding box center [428, 196] width 30 height 15
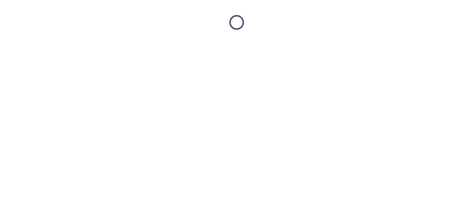
scroll to position [0, 0]
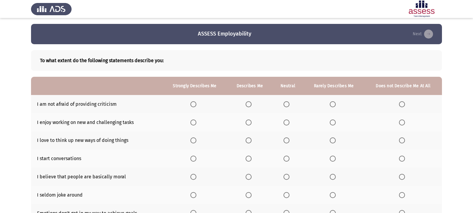
click at [194, 101] on span "Select an option" at bounding box center [194, 104] width 6 height 6
click at [194, 101] on input "Select an option" at bounding box center [194, 104] width 6 height 6
click at [194, 122] on span "Select an option" at bounding box center [194, 122] width 6 height 6
click at [194, 122] on input "Select an option" at bounding box center [194, 122] width 6 height 6
click at [194, 138] on span "Select an option" at bounding box center [194, 140] width 6 height 6
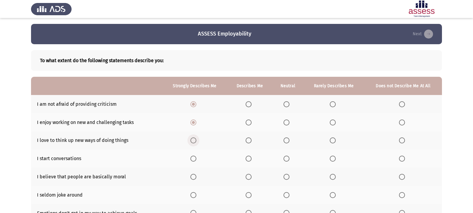
click at [194, 138] on input "Select an option" at bounding box center [194, 140] width 6 height 6
click at [195, 159] on span "Select an option" at bounding box center [194, 159] width 6 height 6
click at [195, 159] on input "Select an option" at bounding box center [194, 159] width 6 height 6
click at [249, 157] on span "Select an option" at bounding box center [249, 159] width 6 height 6
click at [249, 157] on input "Select an option" at bounding box center [249, 159] width 6 height 6
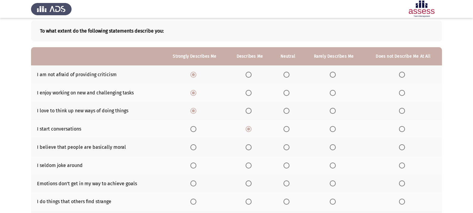
scroll to position [30, 0]
click at [288, 146] on span "Select an option" at bounding box center [287, 147] width 6 height 6
click at [288, 146] on input "Select an option" at bounding box center [287, 147] width 6 height 6
click at [331, 165] on span "Select an option" at bounding box center [333, 165] width 6 height 6
click at [331, 165] on input "Select an option" at bounding box center [333, 165] width 6 height 6
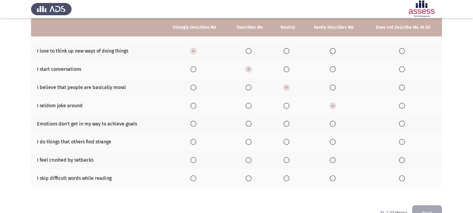
scroll to position [90, 0]
click at [286, 107] on span "Select an option" at bounding box center [287, 105] width 6 height 6
click at [286, 107] on input "Select an option" at bounding box center [287, 105] width 6 height 6
click at [195, 125] on span "Select an option" at bounding box center [194, 123] width 6 height 6
click at [195, 125] on input "Select an option" at bounding box center [194, 123] width 6 height 6
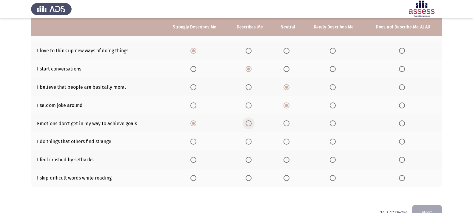
click at [249, 125] on span "Select an option" at bounding box center [249, 123] width 6 height 6
click at [249, 125] on input "Select an option" at bounding box center [249, 123] width 6 height 6
click at [249, 143] on span "Select an option" at bounding box center [249, 142] width 6 height 6
click at [249, 143] on input "Select an option" at bounding box center [249, 142] width 6 height 6
click at [287, 159] on span "Select an option" at bounding box center [287, 160] width 6 height 6
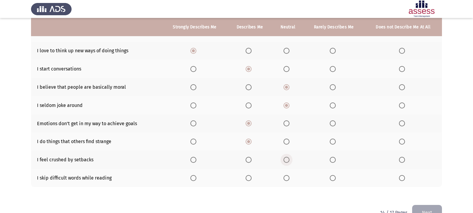
click at [287, 159] on input "Select an option" at bounding box center [287, 160] width 6 height 6
click at [248, 178] on span "Select an option" at bounding box center [249, 178] width 6 height 6
click at [248, 178] on input "Select an option" at bounding box center [249, 178] width 6 height 6
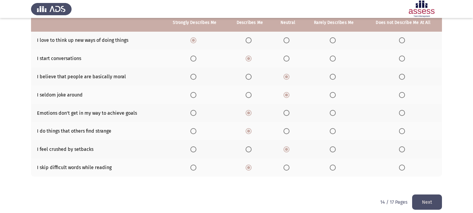
scroll to position [105, 0]
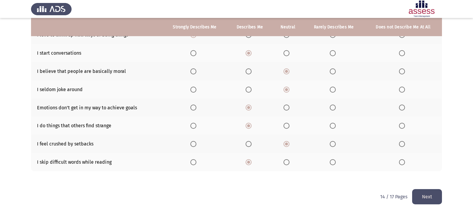
click at [424, 192] on button "Next" at bounding box center [428, 196] width 30 height 15
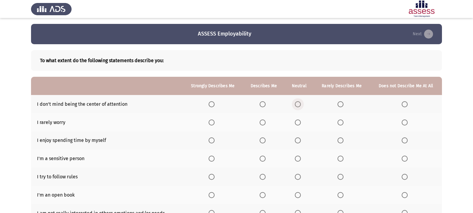
click at [298, 103] on span "Select an option" at bounding box center [298, 104] width 6 height 6
click at [298, 103] on input "Select an option" at bounding box center [298, 104] width 6 height 6
click at [343, 122] on span "Select an option" at bounding box center [341, 122] width 6 height 6
click at [343, 122] on input "Select an option" at bounding box center [341, 122] width 6 height 6
click at [407, 121] on span "Select an option" at bounding box center [405, 122] width 6 height 6
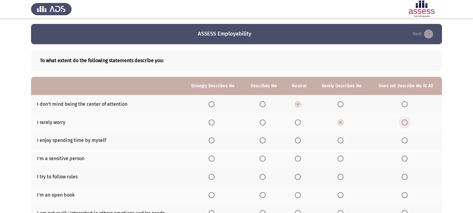
click at [407, 121] on input "Select an option" at bounding box center [405, 122] width 6 height 6
click at [261, 140] on span "Select an option" at bounding box center [263, 140] width 6 height 6
click at [261, 140] on input "Select an option" at bounding box center [263, 140] width 6 height 6
click at [341, 158] on span "Select an option" at bounding box center [341, 159] width 6 height 6
click at [341, 158] on input "Select an option" at bounding box center [341, 159] width 6 height 6
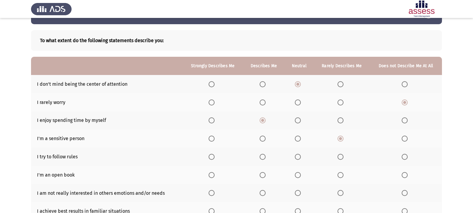
scroll to position [30, 0]
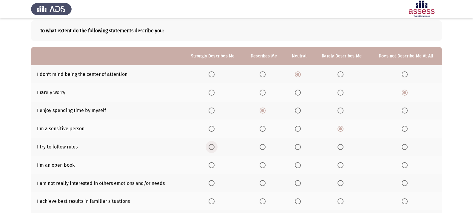
click at [211, 146] on span "Select an option" at bounding box center [212, 147] width 6 height 6
click at [211, 146] on input "Select an option" at bounding box center [212, 147] width 6 height 6
click at [263, 163] on span "Select an option" at bounding box center [263, 165] width 6 height 6
click at [263, 163] on input "Select an option" at bounding box center [263, 165] width 6 height 6
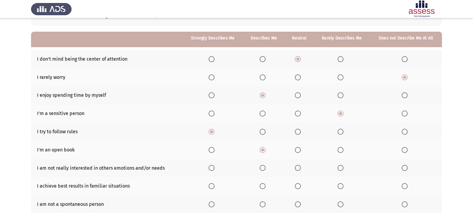
scroll to position [60, 0]
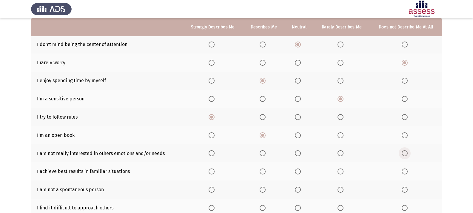
click at [406, 153] on span "Select an option" at bounding box center [405, 153] width 6 height 6
click at [406, 153] on input "Select an option" at bounding box center [405, 153] width 6 height 6
click at [261, 170] on span "Select an option" at bounding box center [263, 171] width 6 height 6
click at [261, 170] on input "Select an option" at bounding box center [263, 171] width 6 height 6
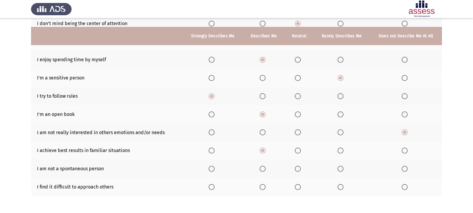
scroll to position [90, 0]
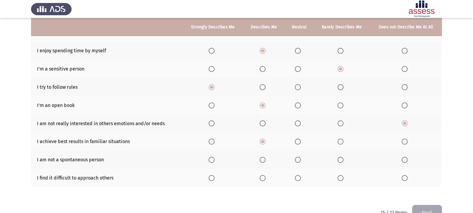
click at [343, 158] on span "Select an option" at bounding box center [341, 160] width 6 height 6
click at [343, 158] on input "Select an option" at bounding box center [341, 160] width 6 height 6
click at [300, 177] on span "Select an option" at bounding box center [298, 178] width 6 height 6
click at [300, 177] on input "Select an option" at bounding box center [298, 178] width 6 height 6
click at [298, 160] on span "Select an option" at bounding box center [298, 160] width 6 height 6
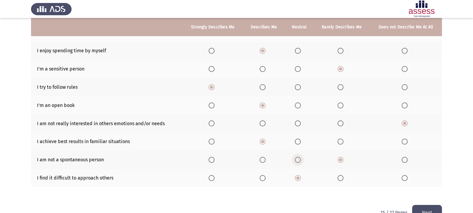
click at [298, 160] on input "Select an option" at bounding box center [298, 160] width 6 height 6
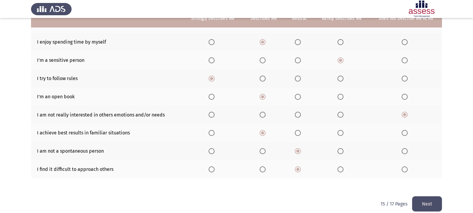
scroll to position [105, 0]
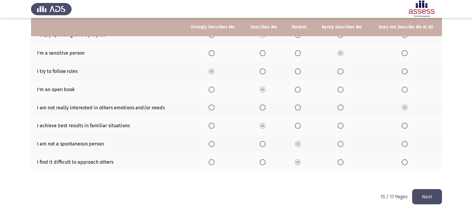
click at [425, 192] on button "Next" at bounding box center [428, 196] width 30 height 15
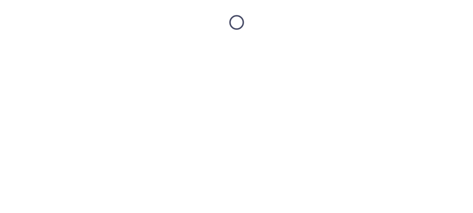
scroll to position [0, 0]
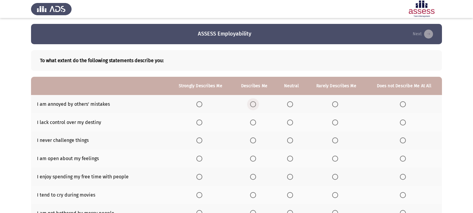
click at [255, 105] on span "Select an option" at bounding box center [253, 104] width 6 height 6
click at [255, 105] on input "Select an option" at bounding box center [253, 104] width 6 height 6
click at [198, 105] on span "Select an option" at bounding box center [200, 104] width 6 height 6
click at [198, 105] on input "Select an option" at bounding box center [200, 104] width 6 height 6
click at [252, 105] on span "Select an option" at bounding box center [253, 104] width 6 height 6
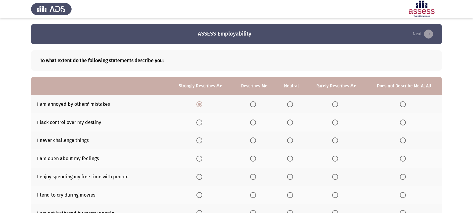
click at [252, 105] on input "Select an option" at bounding box center [253, 104] width 6 height 6
click at [403, 125] on span "Select an option" at bounding box center [403, 122] width 6 height 6
click at [403, 125] on input "Select an option" at bounding box center [403, 122] width 6 height 6
click at [288, 142] on th at bounding box center [291, 140] width 30 height 18
click at [289, 141] on span "Select an option" at bounding box center [290, 140] width 6 height 6
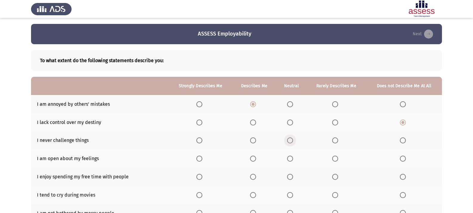
click at [289, 141] on input "Select an option" at bounding box center [290, 140] width 6 height 6
click at [333, 159] on span "Select an option" at bounding box center [335, 159] width 6 height 6
click at [333, 159] on input "Select an option" at bounding box center [335, 159] width 6 height 6
click at [292, 177] on span "Select an option" at bounding box center [290, 177] width 6 height 6
click at [292, 177] on input "Select an option" at bounding box center [290, 177] width 6 height 6
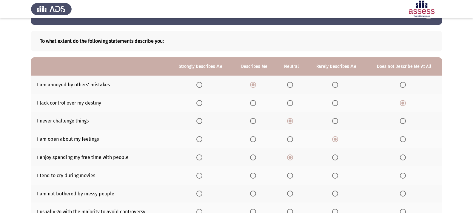
scroll to position [30, 0]
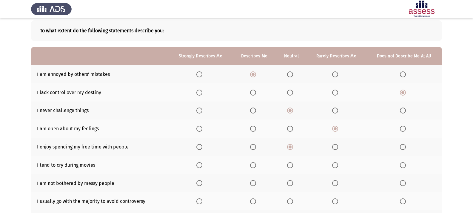
click at [403, 165] on span "Select an option" at bounding box center [403, 165] width 6 height 6
click at [403, 165] on input "Select an option" at bounding box center [403, 165] width 6 height 6
click at [290, 181] on span "Select an option" at bounding box center [290, 183] width 6 height 6
click at [290, 181] on input "Select an option" at bounding box center [290, 183] width 6 height 6
click at [252, 182] on span "Select an option" at bounding box center [253, 183] width 6 height 6
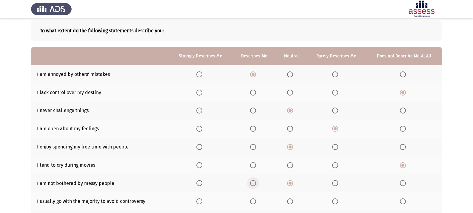
click at [252, 182] on input "Select an option" at bounding box center [253, 183] width 6 height 6
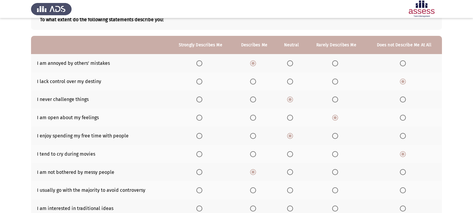
scroll to position [60, 0]
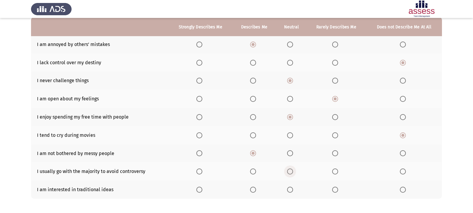
click at [296, 172] on label "Select an option" at bounding box center [291, 171] width 8 height 6
click at [293, 172] on input "Select an option" at bounding box center [290, 171] width 6 height 6
click at [292, 172] on span "Select an option" at bounding box center [290, 171] width 6 height 6
click at [292, 172] on input "Select an option" at bounding box center [290, 171] width 6 height 6
click at [338, 189] on span "Select an option" at bounding box center [335, 190] width 6 height 6
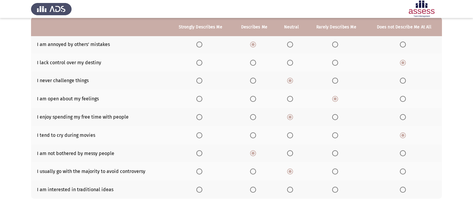
click at [338, 189] on input "Select an option" at bounding box center [335, 190] width 6 height 6
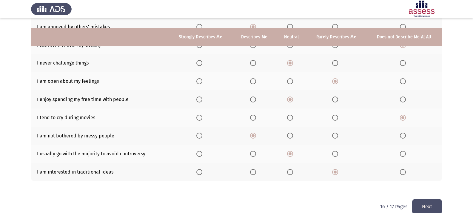
scroll to position [87, 0]
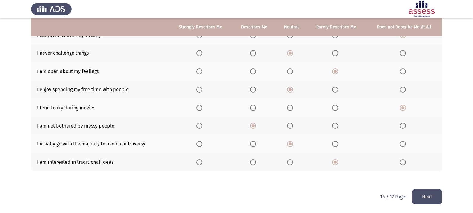
click at [429, 197] on button "Next" at bounding box center [428, 196] width 30 height 15
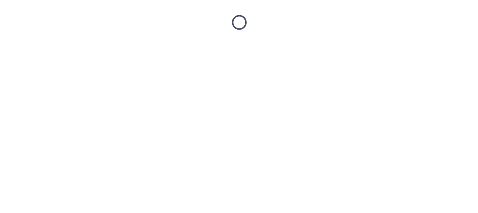
scroll to position [0, 0]
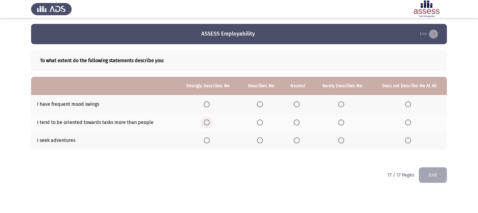
click at [209, 121] on span "Select an option" at bounding box center [207, 122] width 6 height 6
click at [209, 121] on input "Select an option" at bounding box center [207, 122] width 6 height 6
click at [296, 103] on span "Select an option" at bounding box center [297, 104] width 6 height 6
click at [296, 103] on input "Select an option" at bounding box center [297, 104] width 6 height 6
click at [297, 139] on span "Select an option" at bounding box center [297, 140] width 6 height 6
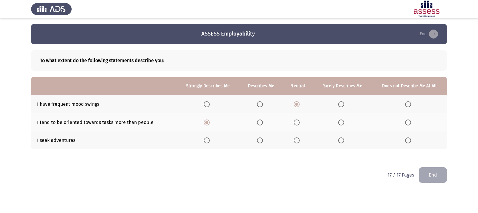
click at [297, 139] on input "Select an option" at bounding box center [297, 140] width 6 height 6
click at [438, 172] on button "End" at bounding box center [433, 174] width 28 height 15
